Goal: Find specific page/section: Find specific page/section

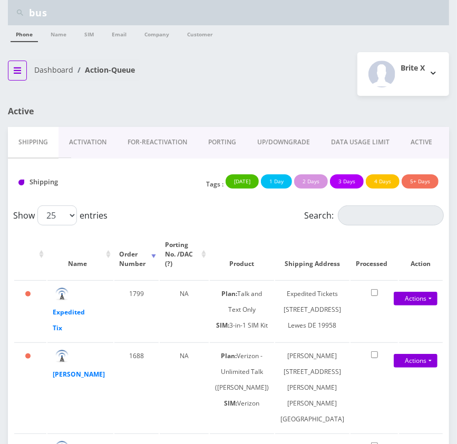
click at [17, 63] on button "breadcrumb" at bounding box center [17, 71] width 19 height 20
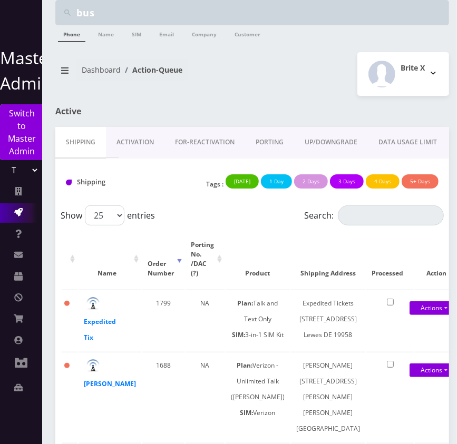
drag, startPoint x: 163, startPoint y: 110, endPoint x: 194, endPoint y: 195, distance: 90.7
click at [164, 111] on h1 "Active" at bounding box center [149, 111] width 189 height 10
click at [129, 13] on input "bus" at bounding box center [261, 13] width 370 height 20
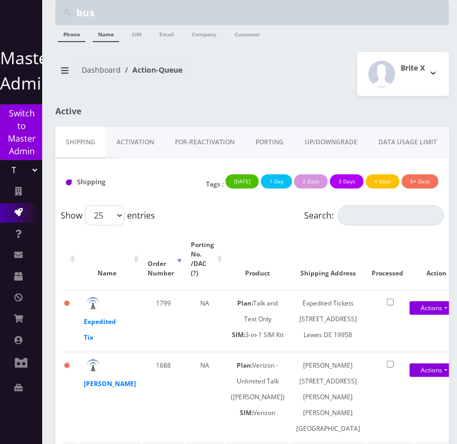
paste input "Evelyn Mose"
type input "[PERSON_NAME]"
click at [100, 37] on link "Name" at bounding box center [106, 33] width 26 height 17
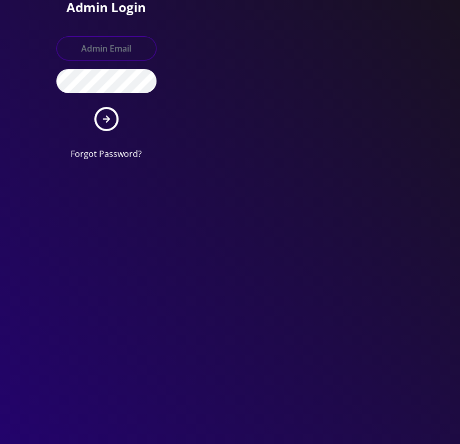
type input "[EMAIL_ADDRESS][DOMAIN_NAME]"
click at [113, 119] on button "submit" at bounding box center [106, 119] width 24 height 24
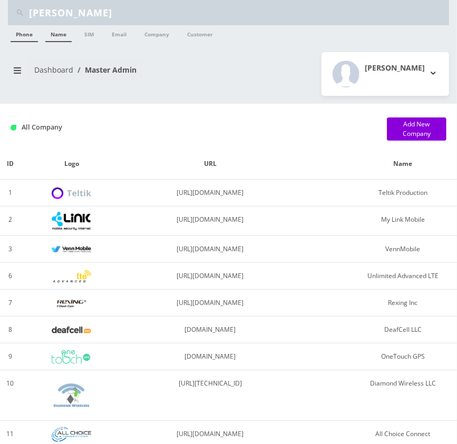
click at [61, 35] on link "Name" at bounding box center [58, 33] width 26 height 17
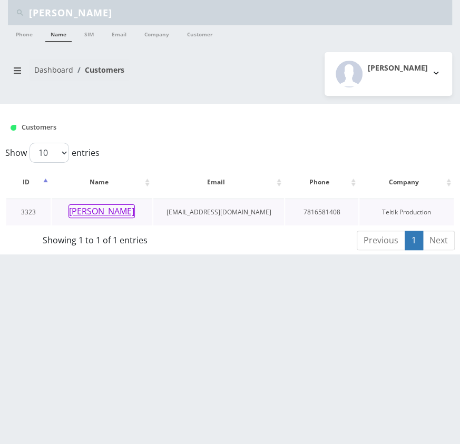
click at [106, 206] on button "Evelyn Moses" at bounding box center [102, 212] width 66 height 14
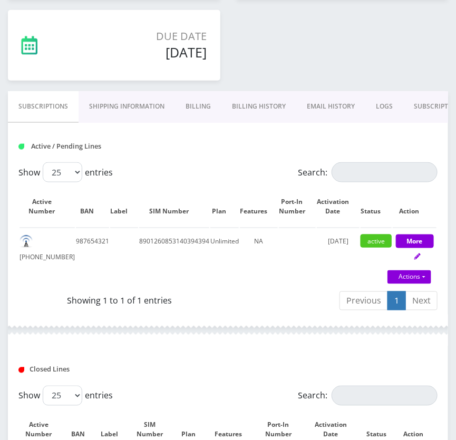
scroll to position [287, 0]
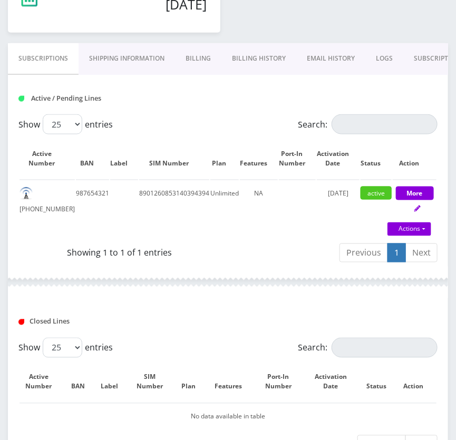
click at [210, 57] on link "Billing" at bounding box center [198, 58] width 46 height 31
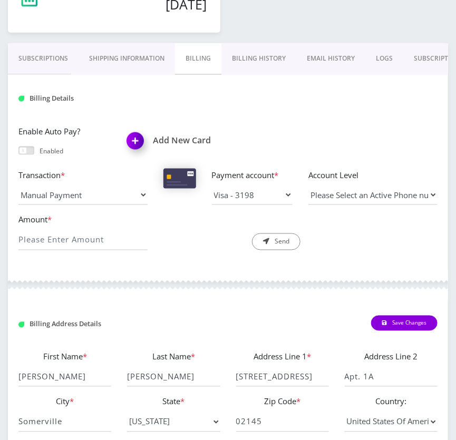
click at [264, 55] on link "Billing History" at bounding box center [258, 58] width 75 height 31
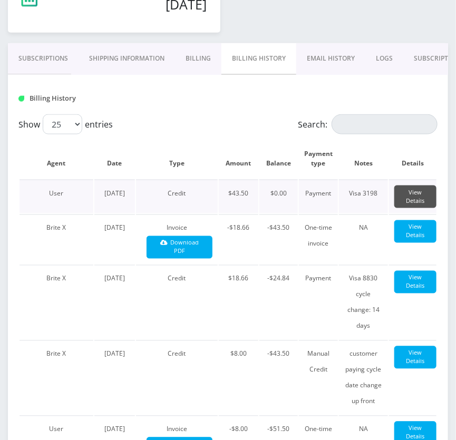
click at [426, 203] on link "View Details" at bounding box center [415, 197] width 42 height 23
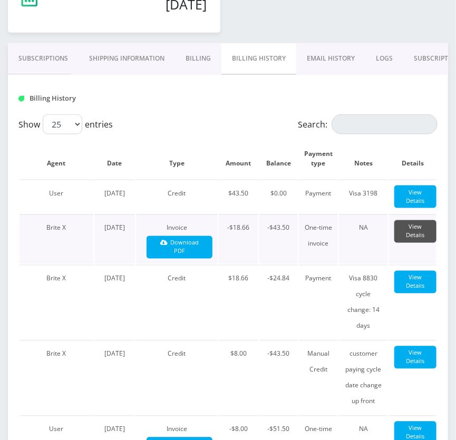
click at [420, 236] on link "View Details" at bounding box center [415, 231] width 42 height 23
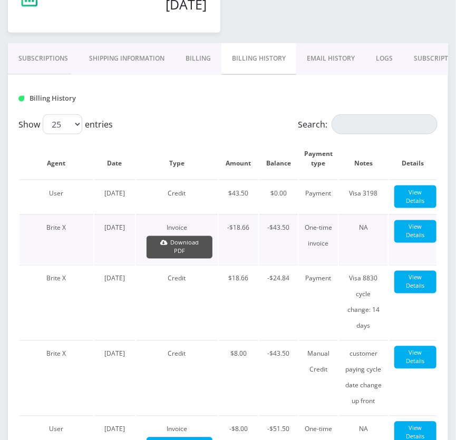
click at [185, 251] on link "Download PDF" at bounding box center [180, 247] width 66 height 23
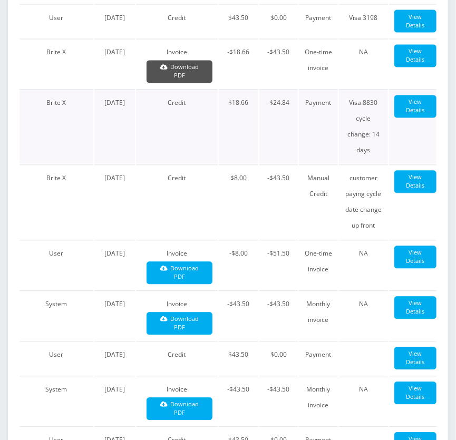
scroll to position [479, 0]
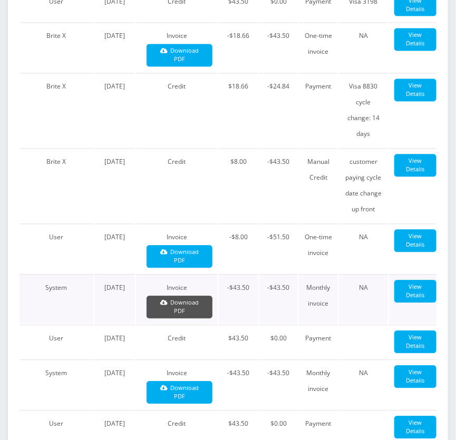
click at [185, 296] on link "Download PDF" at bounding box center [180, 307] width 66 height 23
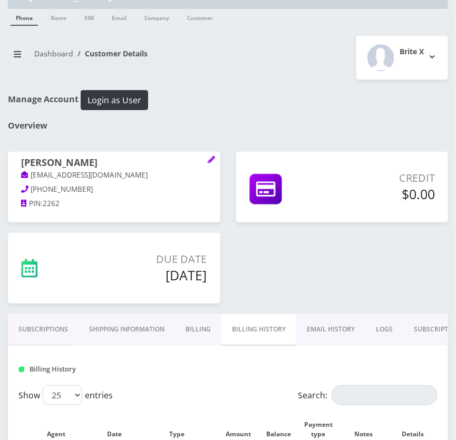
scroll to position [0, 0]
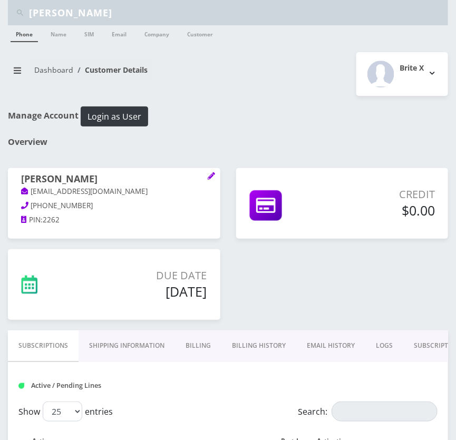
click at [38, 341] on link "Subscriptions" at bounding box center [43, 347] width 71 height 32
click at [224, 87] on div "Dashboard Customer Details" at bounding box center [114, 74] width 228 height 30
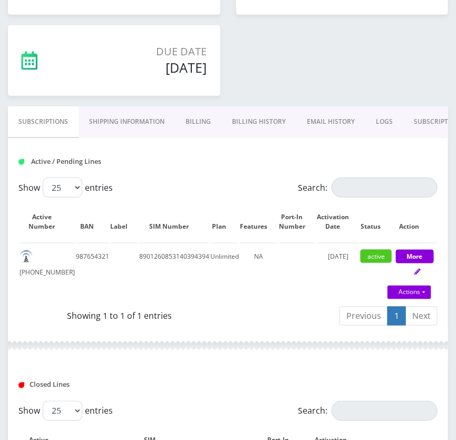
scroll to position [95, 0]
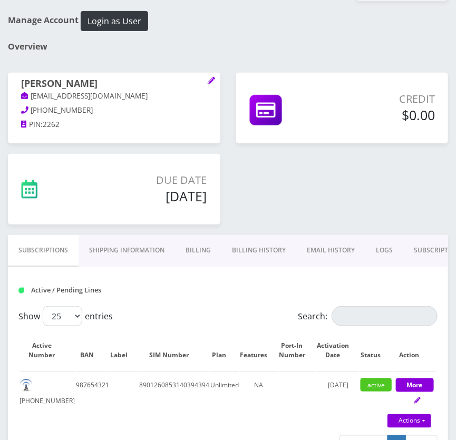
click at [248, 247] on link "Billing History" at bounding box center [258, 250] width 75 height 31
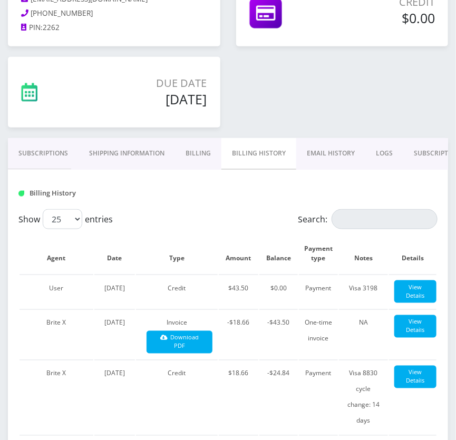
scroll to position [191, 0]
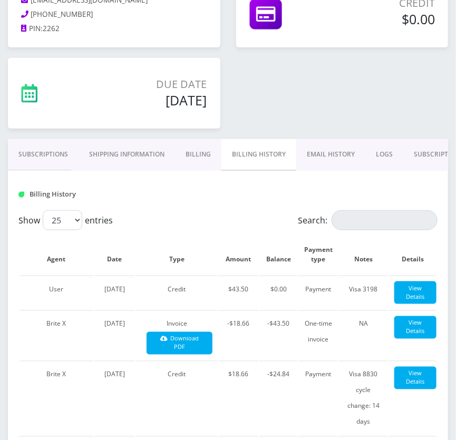
click at [190, 154] on link "Billing" at bounding box center [198, 154] width 46 height 31
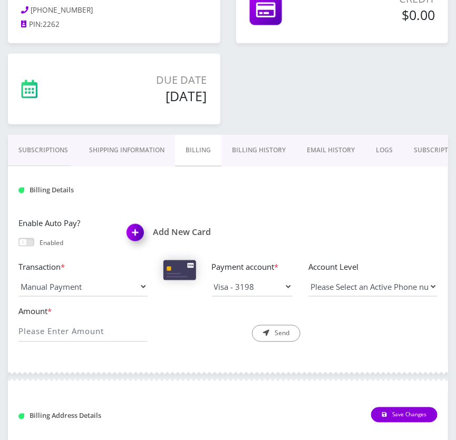
scroll to position [191, 0]
